Goal: Complete application form: Complete application form

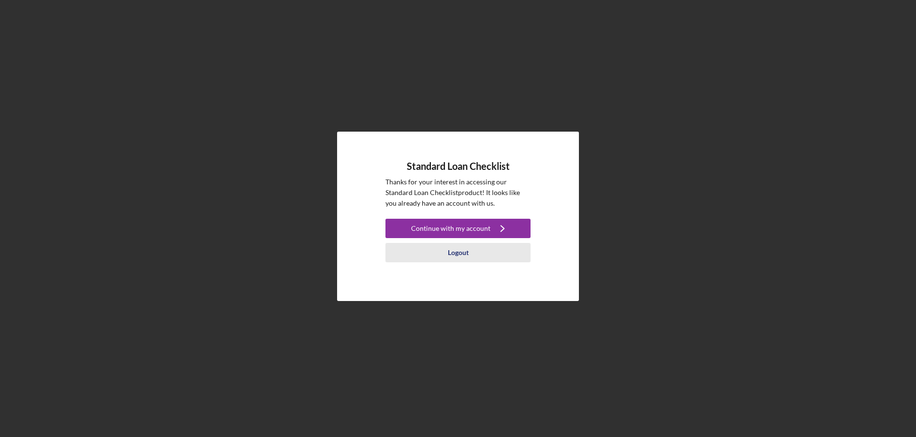
click at [458, 258] on div "Logout" at bounding box center [458, 252] width 21 height 19
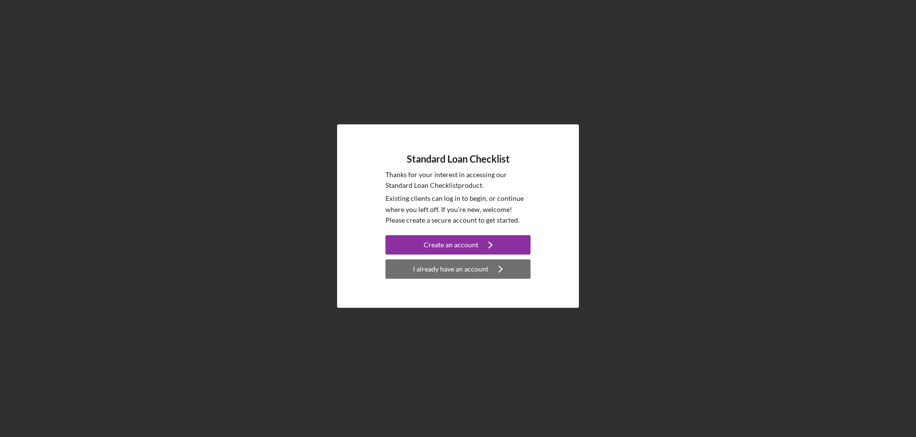
click at [454, 275] on div "I already have an account" at bounding box center [450, 268] width 75 height 19
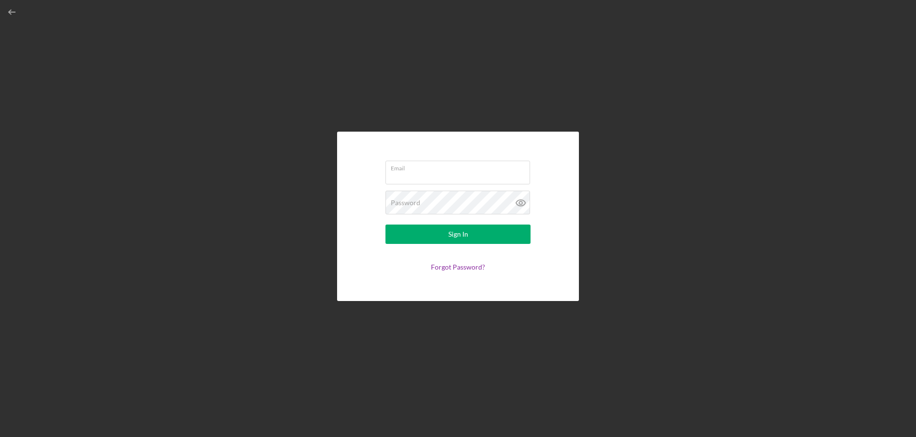
drag, startPoint x: 513, startPoint y: 174, endPoint x: 377, endPoint y: 164, distance: 136.7
click at [377, 164] on form "Email Password Sign In Forgot Password?" at bounding box center [457, 216] width 193 height 121
click at [485, 182] on input "Email" at bounding box center [457, 172] width 145 height 23
click at [729, 158] on div "Email Password Sign In Forgot Password?" at bounding box center [458, 216] width 906 height 432
click at [437, 172] on input "Email" at bounding box center [457, 170] width 145 height 23
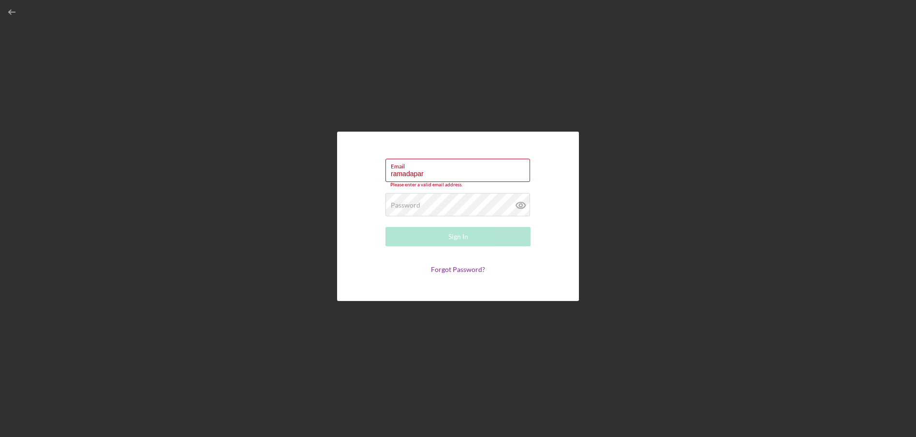
type input "[EMAIL_ADDRESS][DOMAIN_NAME]"
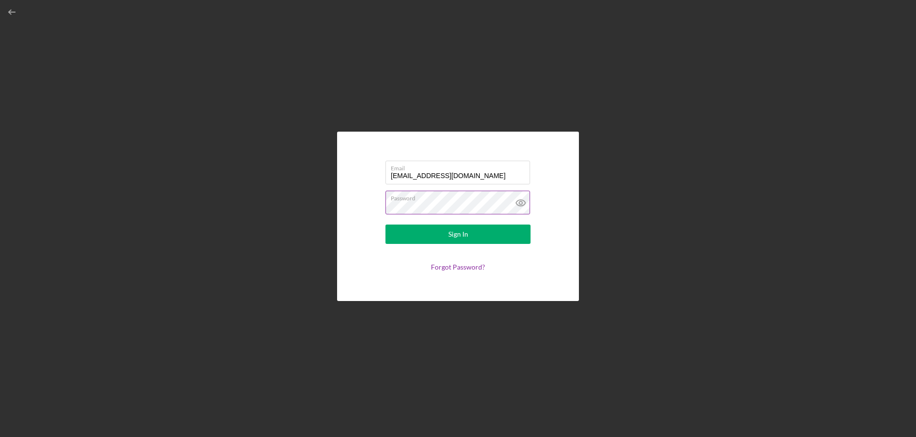
click at [518, 205] on icon at bounding box center [521, 203] width 24 height 24
click at [581, 198] on div "Email [EMAIL_ADDRESS][DOMAIN_NAME] Password Sign In Forgot Password?" at bounding box center [458, 216] width 906 height 432
click at [487, 239] on button "Sign In" at bounding box center [457, 233] width 145 height 19
